Goal: Feedback & Contribution: Submit feedback/report problem

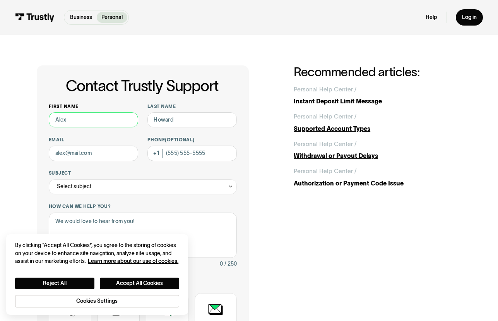
click at [84, 118] on input "First name" at bounding box center [93, 119] width 89 height 15
type input "[PERSON_NAME]"
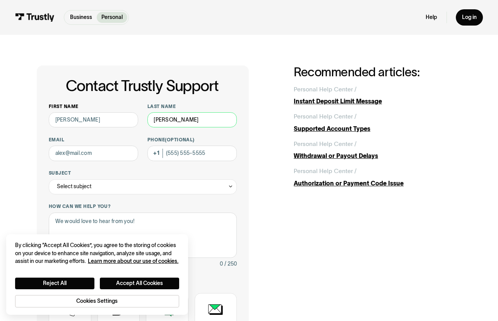
type input "[EMAIL_ADDRESS][DOMAIN_NAME]"
type input "[PHONE_NUMBER]"
click at [231, 186] on icon "Contact Trustly Support" at bounding box center [230, 186] width 5 height 6
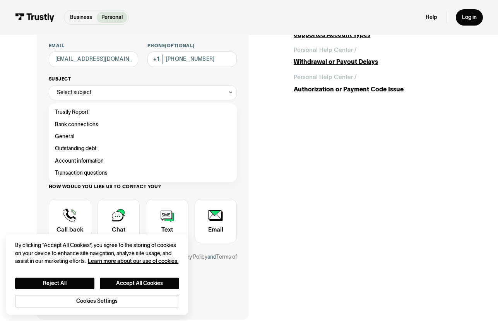
scroll to position [116, 0]
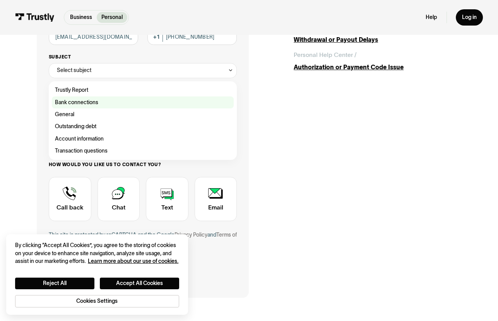
click at [88, 103] on div "Contact Trustly Support" at bounding box center [143, 102] width 182 height 12
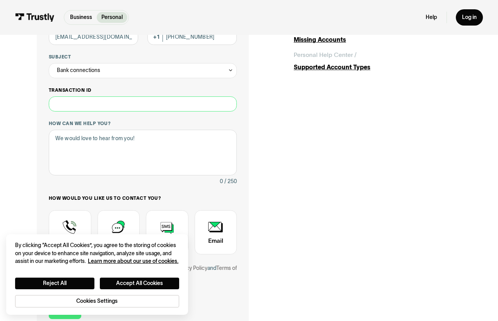
click at [95, 108] on input "Transaction ID" at bounding box center [143, 103] width 188 height 15
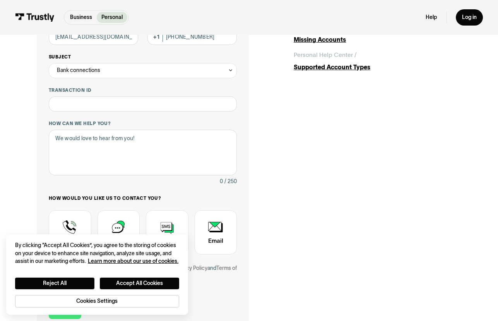
click at [231, 69] on icon "Contact Trustly Support" at bounding box center [230, 70] width 5 height 6
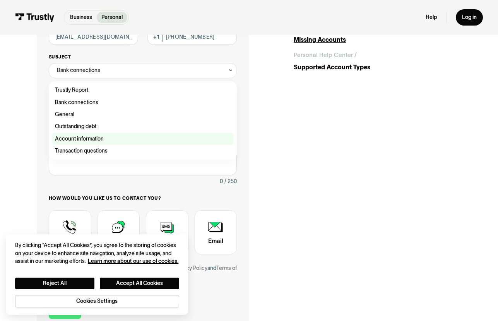
click at [96, 137] on div "Contact Trustly Support" at bounding box center [143, 139] width 182 height 12
type input "**********"
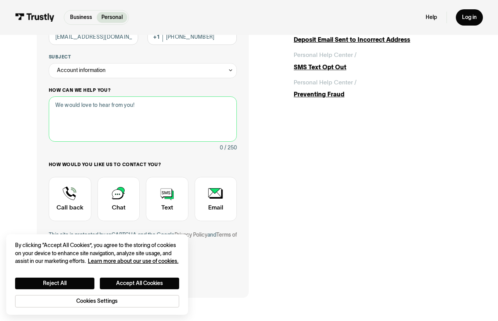
click at [138, 109] on textarea "How can we help you?" at bounding box center [143, 119] width 188 height 46
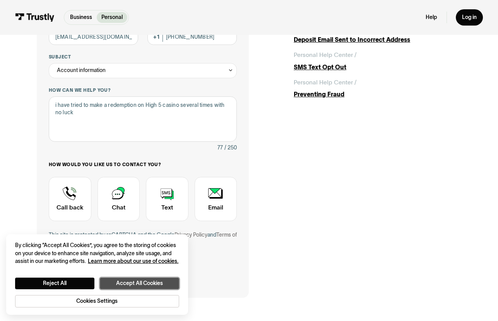
click at [127, 280] on button "Accept All Cookies" at bounding box center [139, 282] width 79 height 11
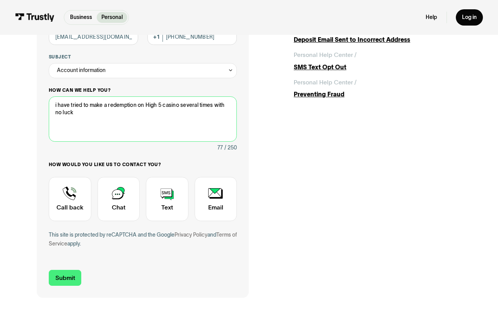
click at [79, 116] on textarea "i have tried to make a redemption on High 5 casino several times with no luck" at bounding box center [143, 119] width 188 height 46
click at [82, 114] on textarea "i have tried to make a redemption on High 5 casino several times with no luck t…" at bounding box center [143, 119] width 188 height 46
click at [82, 112] on textarea "i have tried to make a redemption on High 5 casino several times with no luck t…" at bounding box center [143, 119] width 188 height 46
click at [123, 113] on textarea "i have tried to make a redemption on High 5 casino several times with no luck t…" at bounding box center [143, 119] width 188 height 46
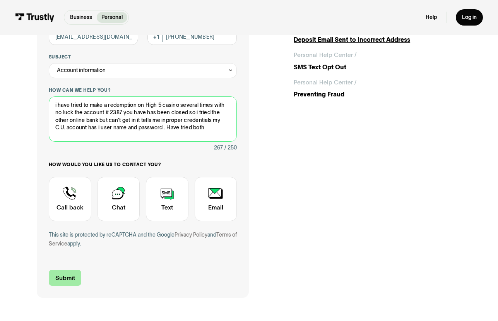
type textarea "i have tried to make a redemption on High 5 casino several times with no luck t…"
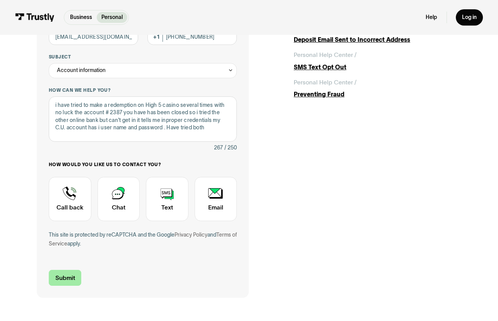
click at [67, 276] on input "Submit" at bounding box center [65, 278] width 32 height 16
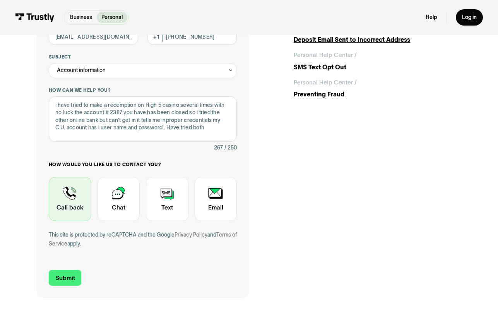
drag, startPoint x: 68, startPoint y: 197, endPoint x: 72, endPoint y: 212, distance: 15.1
click at [72, 211] on div "Contact Trustly Support" at bounding box center [70, 199] width 43 height 44
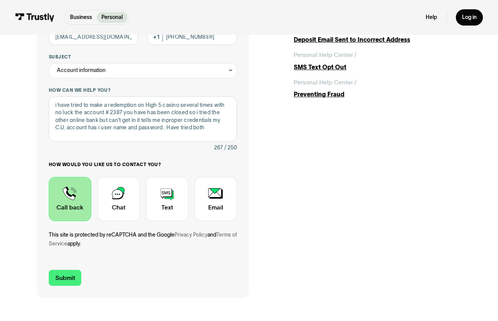
scroll to position [155, 0]
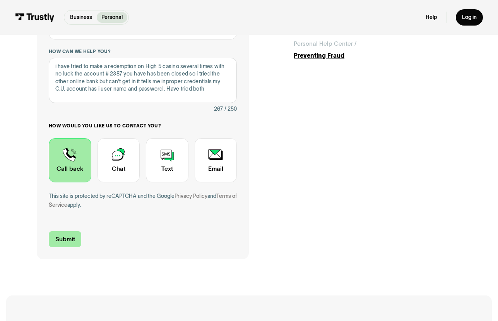
click at [63, 239] on input "Submit" at bounding box center [65, 239] width 32 height 16
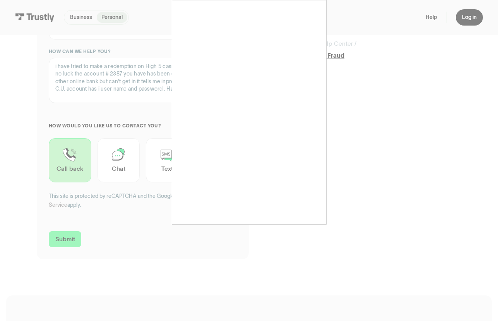
type input "[PHONE_NUMBER]"
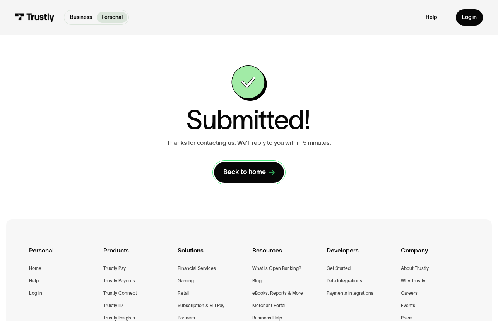
click at [247, 170] on div "Back to home" at bounding box center [244, 172] width 43 height 9
